Goal: Task Accomplishment & Management: Manage account settings

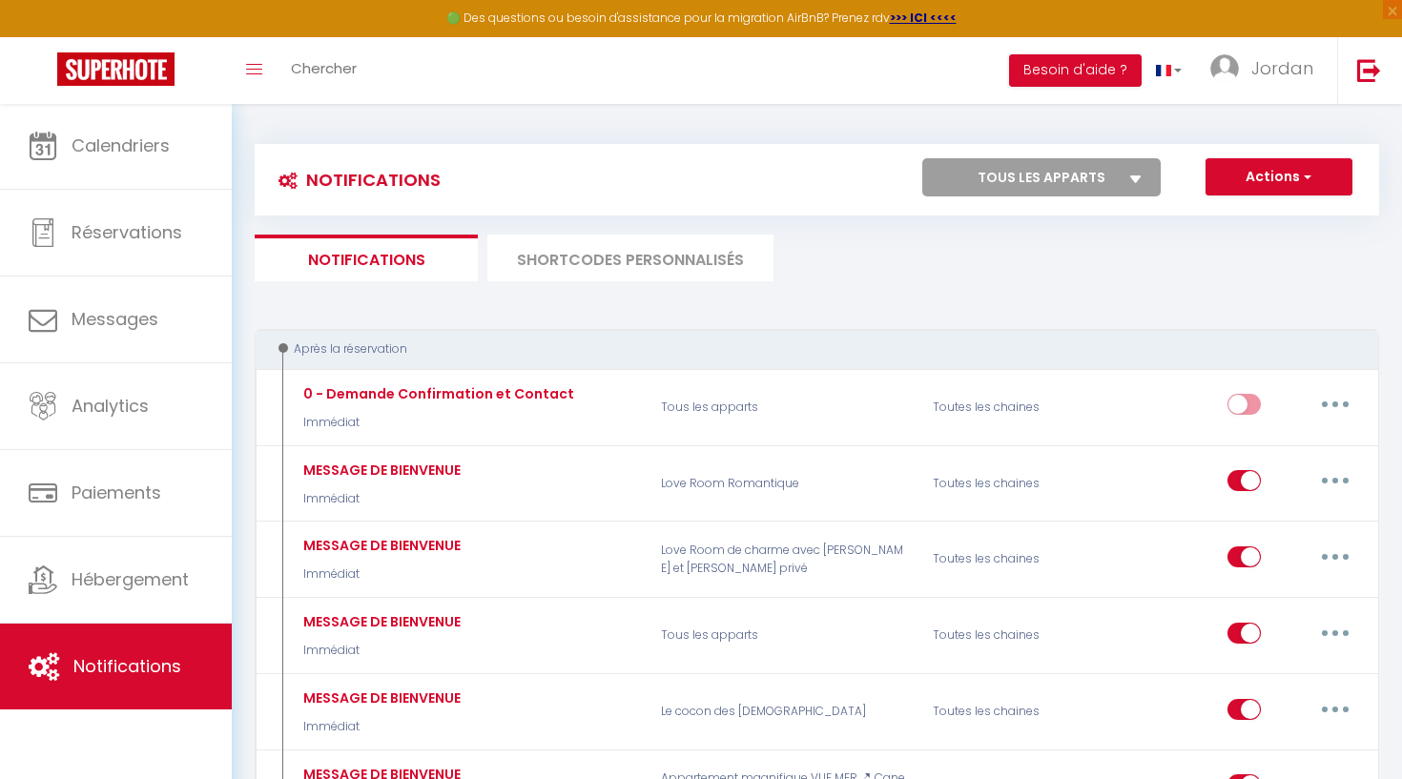
select select
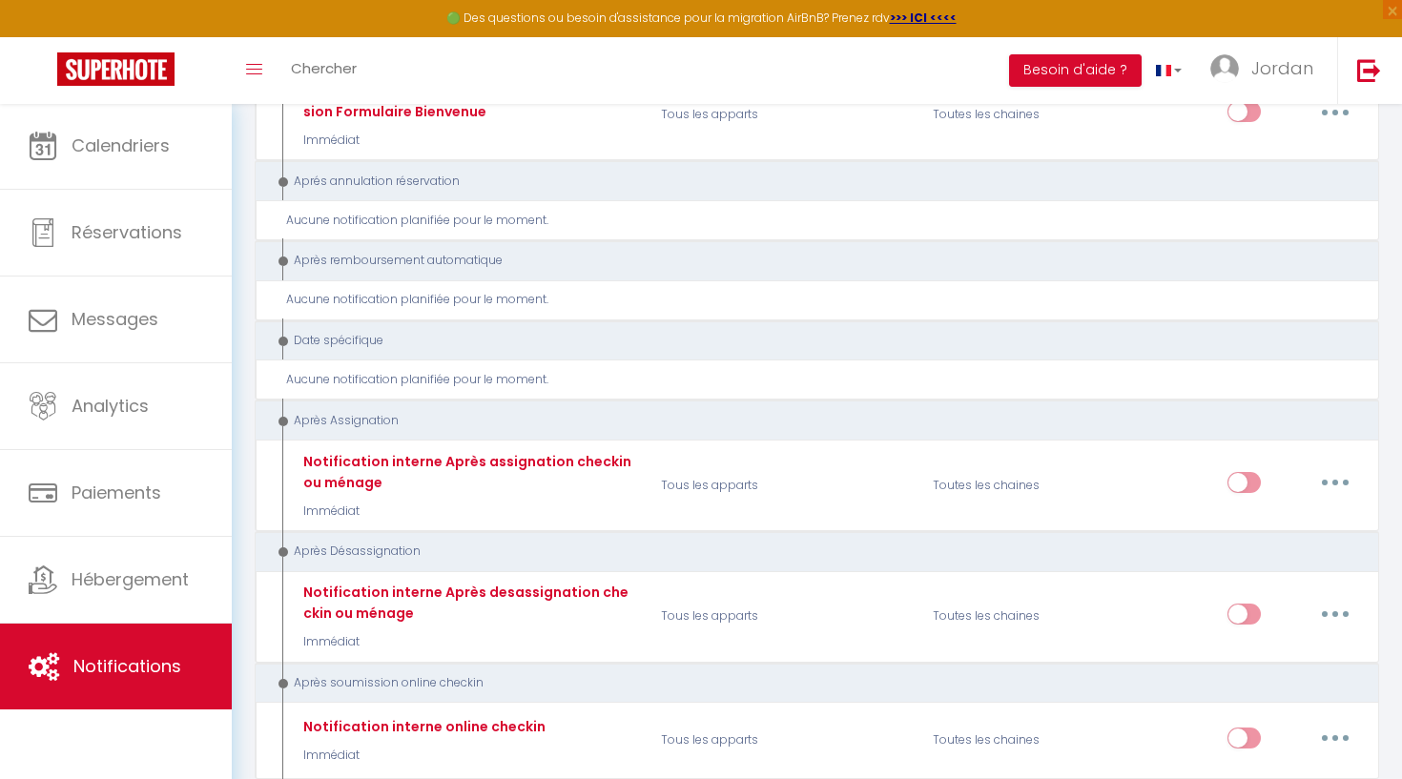
click at [146, 664] on span "Notifications" at bounding box center [127, 666] width 108 height 24
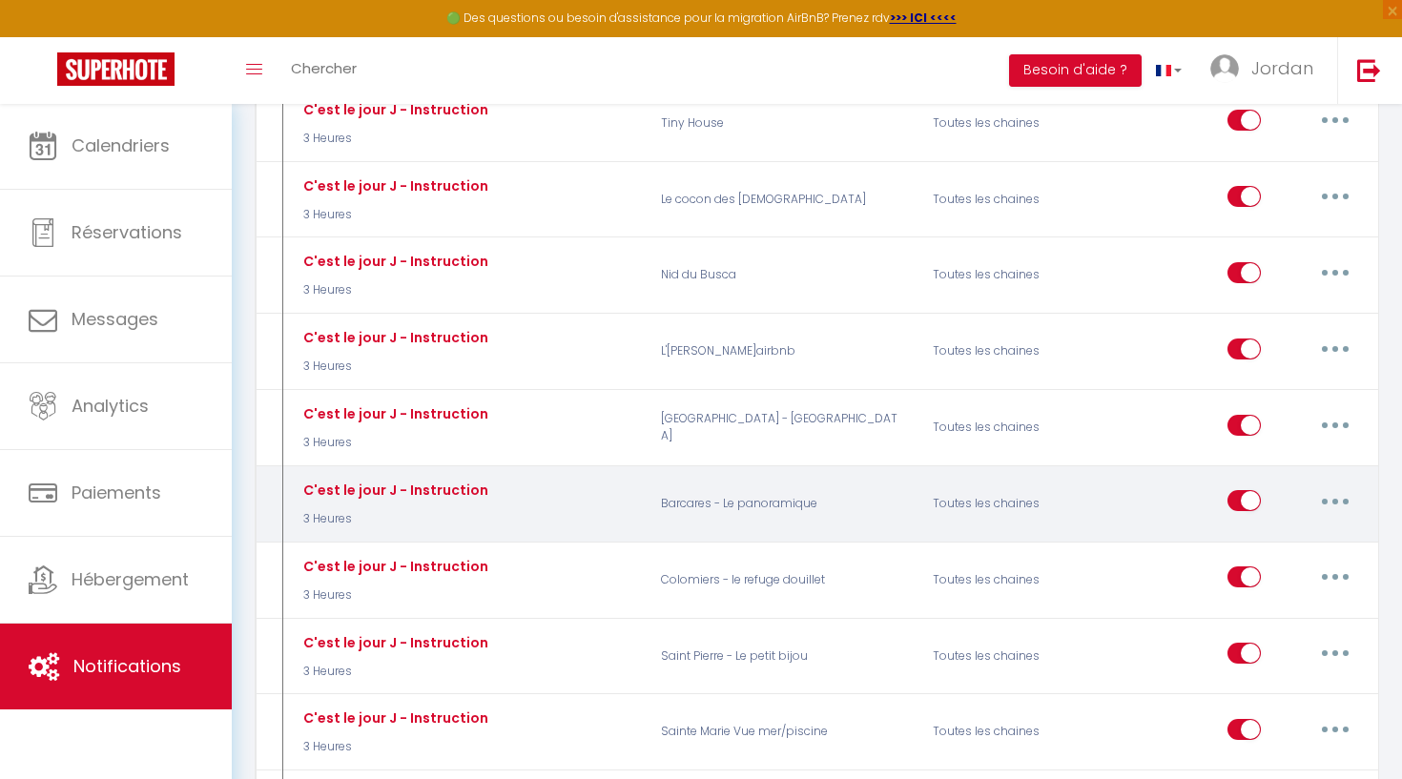
scroll to position [2705, 0]
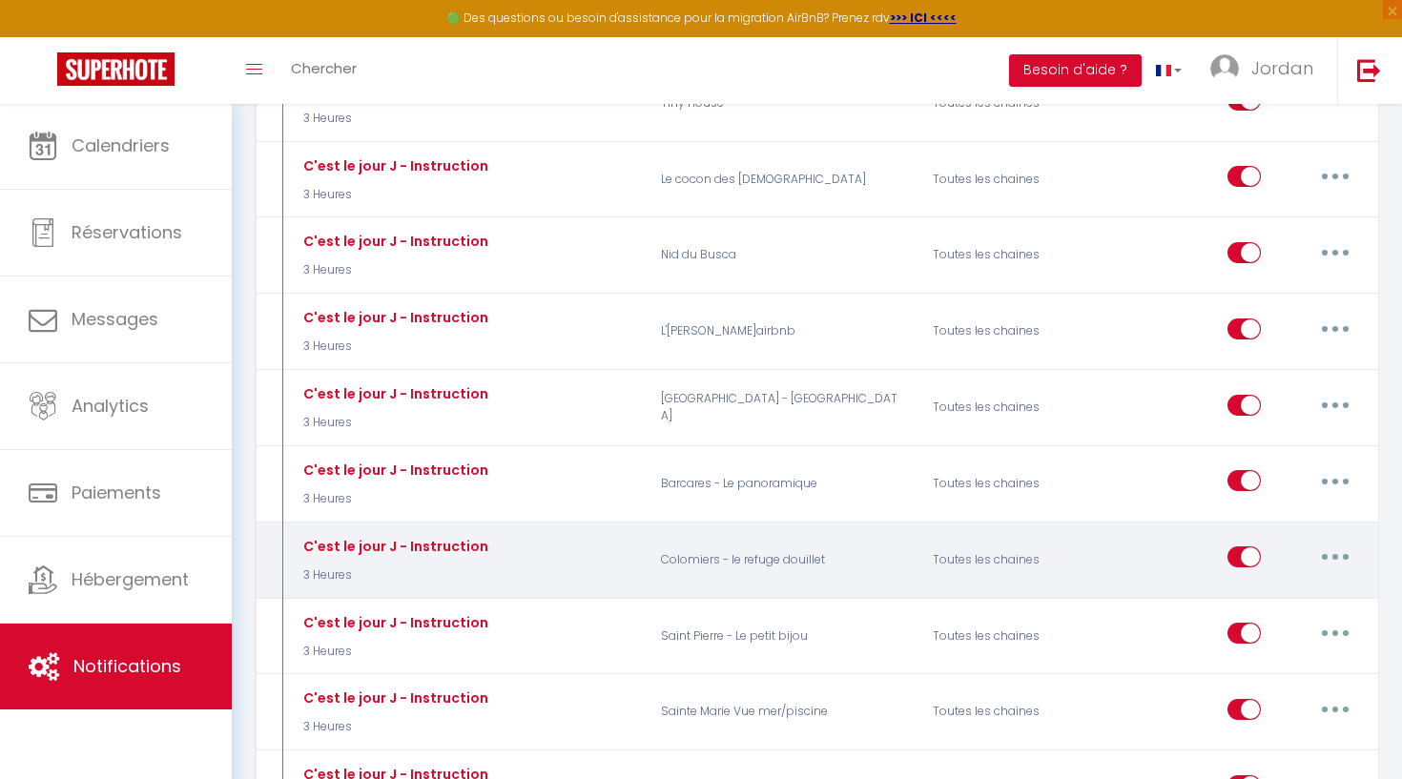
click at [1353, 542] on button "button" at bounding box center [1334, 557] width 53 height 31
click at [1286, 585] on link "Editer" at bounding box center [1285, 601] width 141 height 32
type input "C'est le jour J - Instruction"
select select "3 Heures"
select select
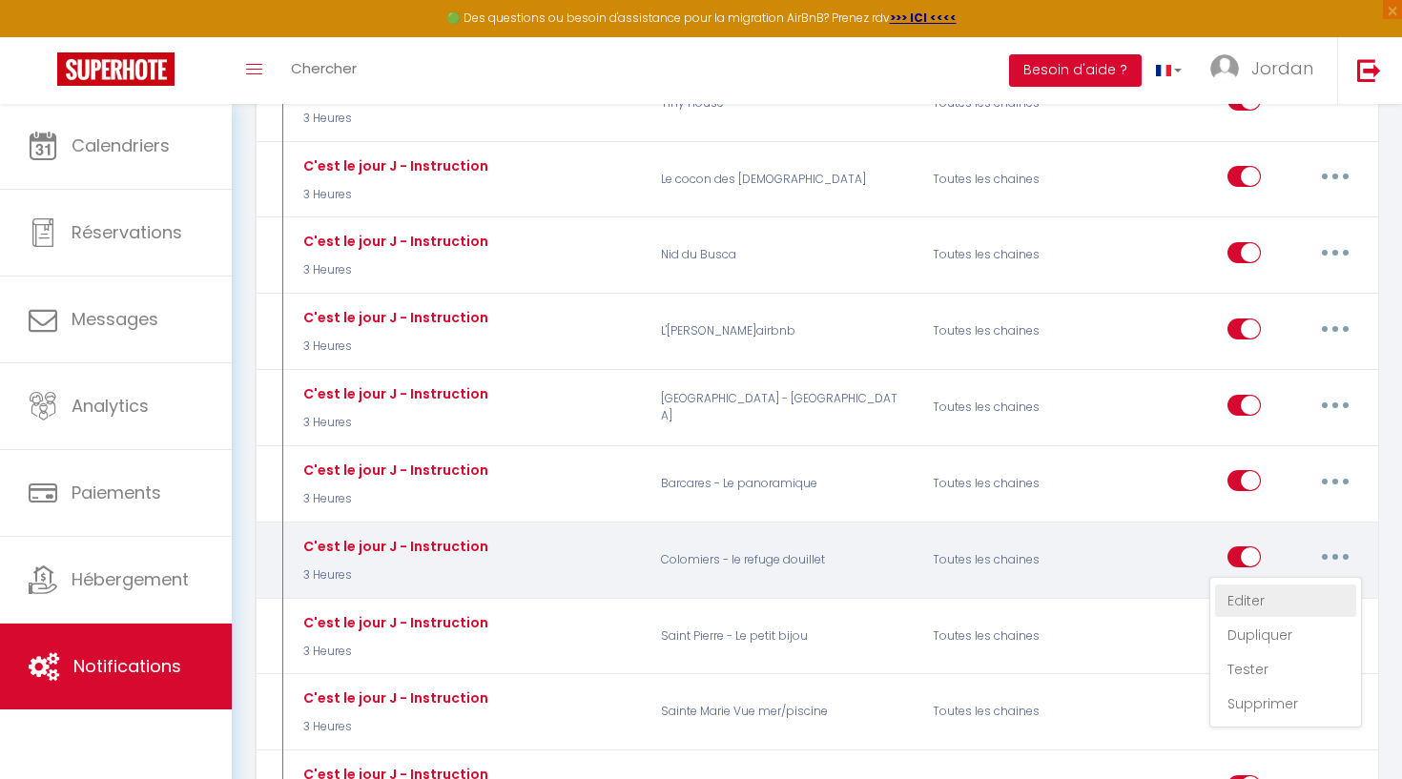
checkbox input "true"
checkbox input "false"
radio input "true"
type input "Instruction d'accès - [RENTAL:NAME]"
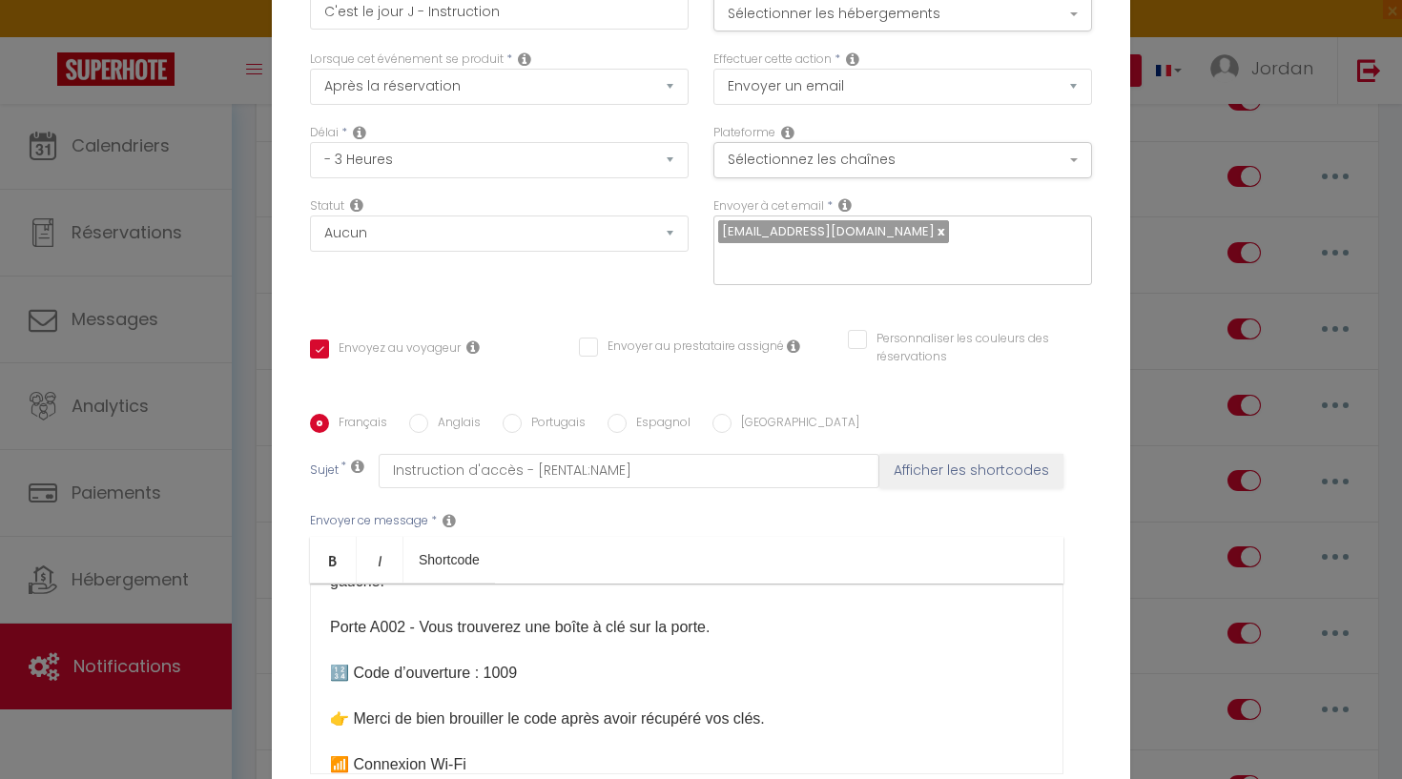
scroll to position [652, 0]
click at [523, 444] on p "Bonjour et bienvenue ! 😊 Le jour J est enfin arrivé, et nous sommes ravis de vo…" at bounding box center [686, 637] width 713 height 1373
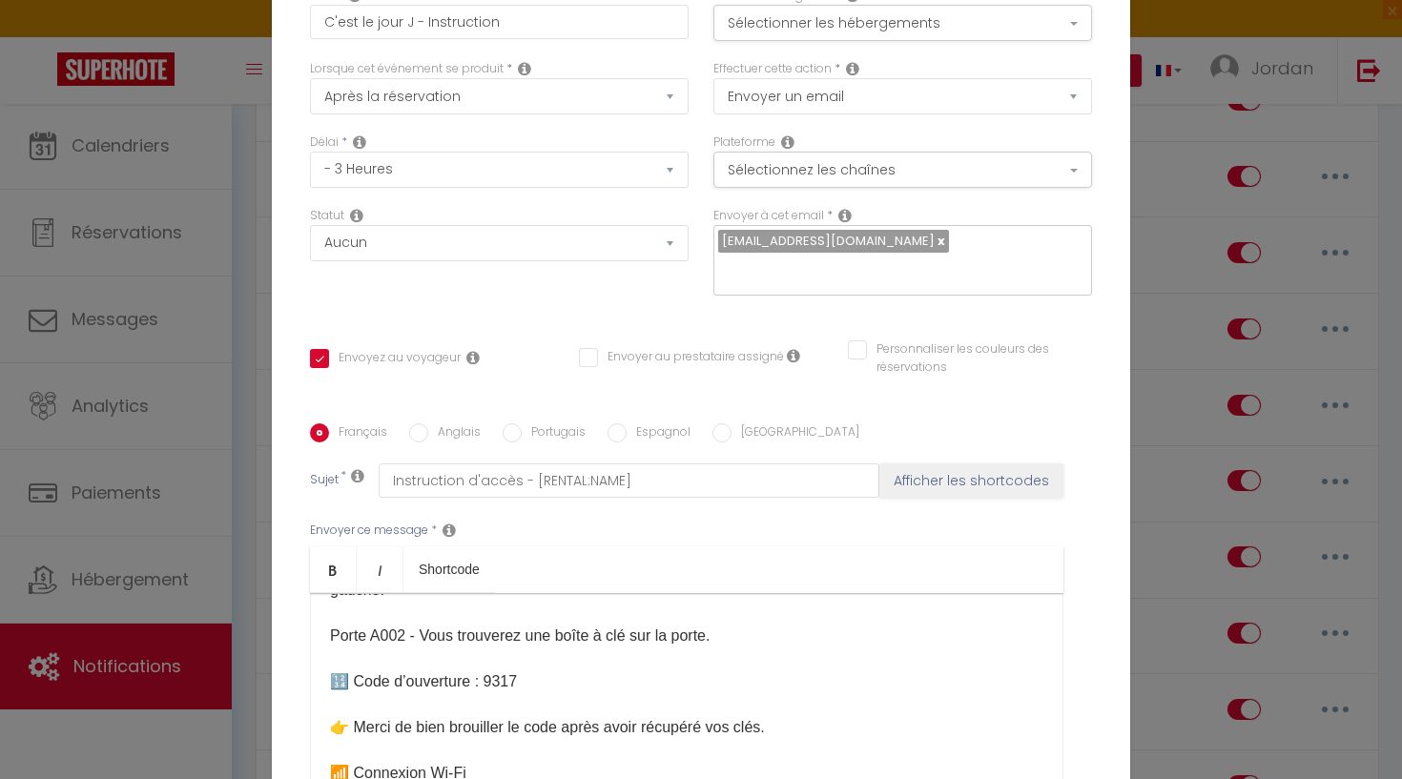
checkbox input "true"
checkbox input "false"
